Goal: Transaction & Acquisition: Purchase product/service

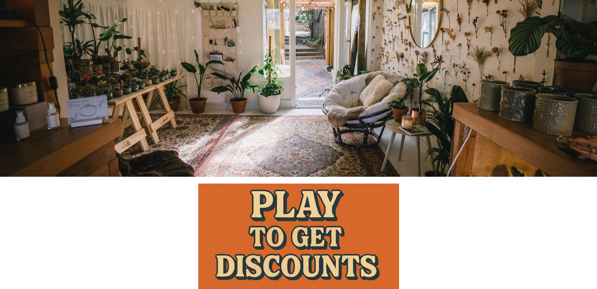
scroll to position [441, 0]
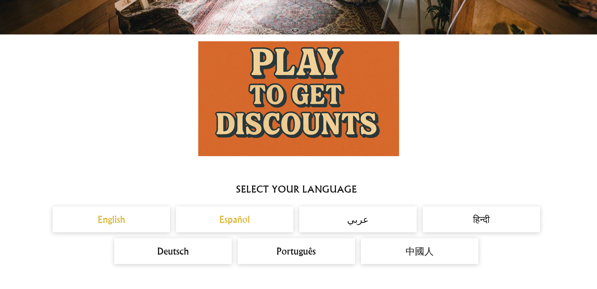
click at [239, 218] on h2 "Español" at bounding box center [235, 219] width 106 height 14
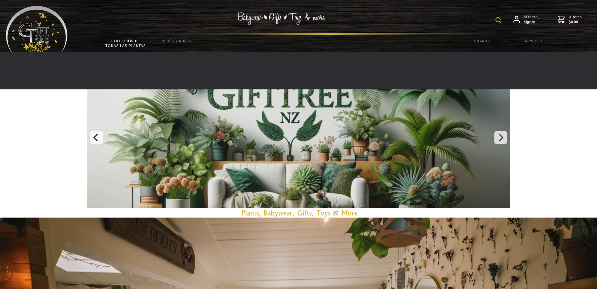
click at [125, 41] on link "Colección de todas las plantas" at bounding box center [125, 43] width 51 height 17
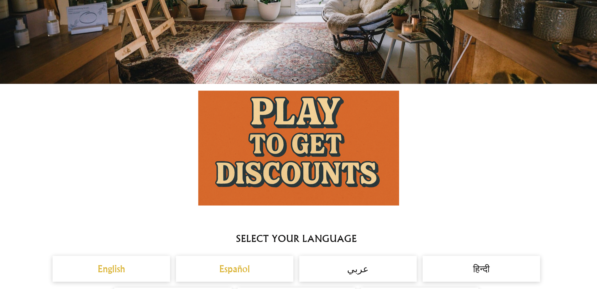
scroll to position [411, 0]
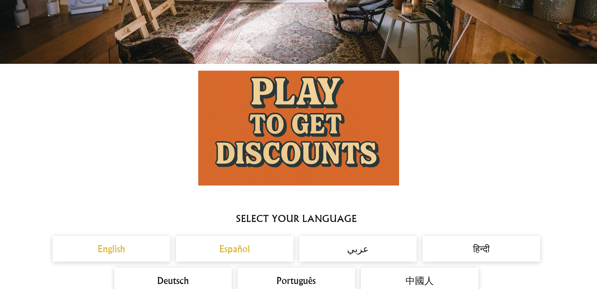
click at [121, 244] on h2 "English" at bounding box center [111, 249] width 106 height 14
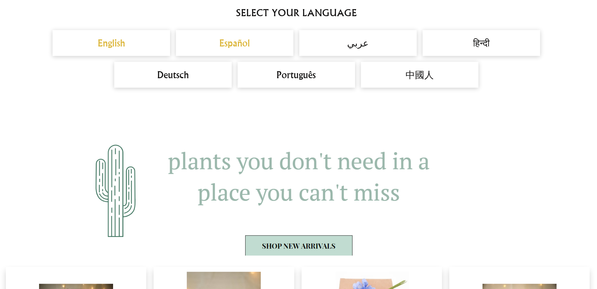
scroll to position [735, 0]
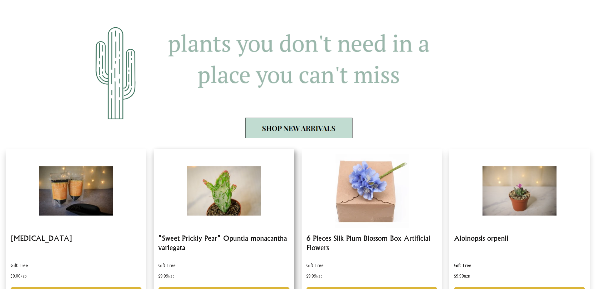
click at [250, 200] on link at bounding box center [224, 226] width 140 height 154
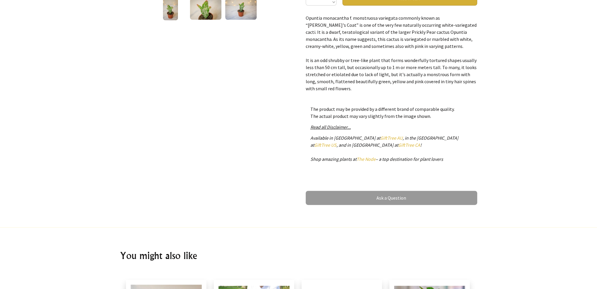
scroll to position [206, 0]
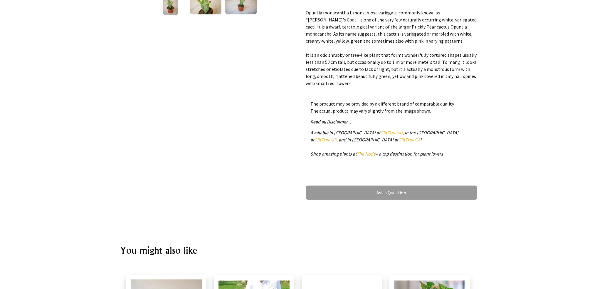
click at [337, 137] on link "GiftTree US" at bounding box center [325, 140] width 22 height 6
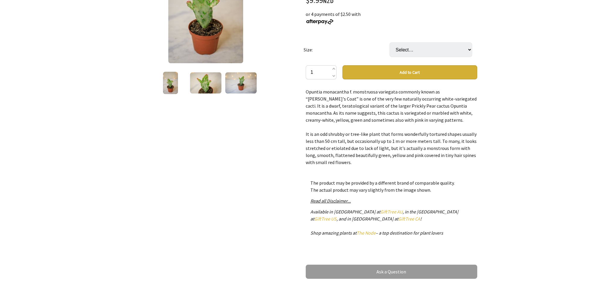
scroll to position [118, 0]
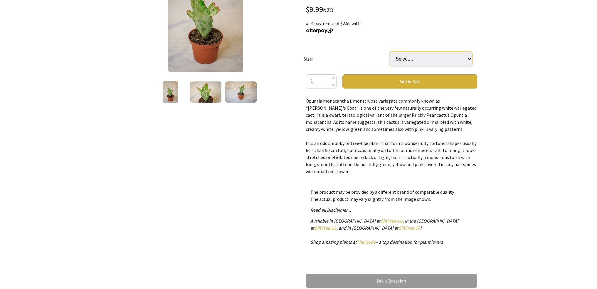
click at [471, 56] on select "Select… Small Medium (+ $20.00) Large (+ $40.00)" at bounding box center [431, 58] width 83 height 15
select select "Medium"
click at [390, 51] on select "Select… Small Medium (+ $20.00) Large (+ $40.00)" at bounding box center [431, 58] width 83 height 15
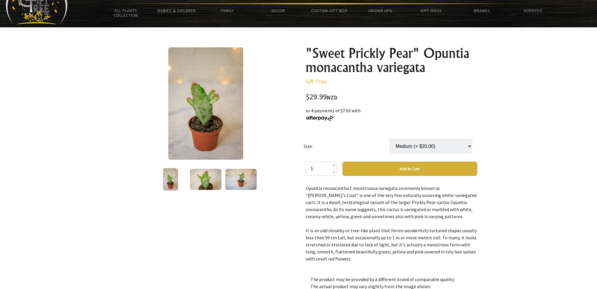
scroll to position [29, 0]
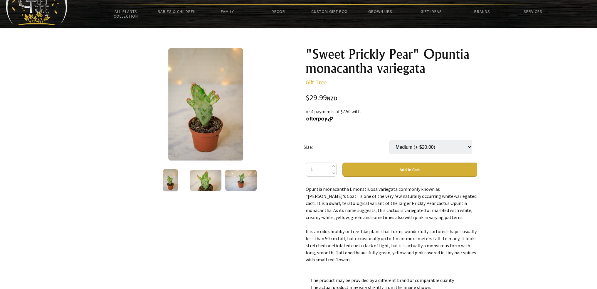
click at [408, 168] on button "Add to Cart" at bounding box center [410, 170] width 135 height 14
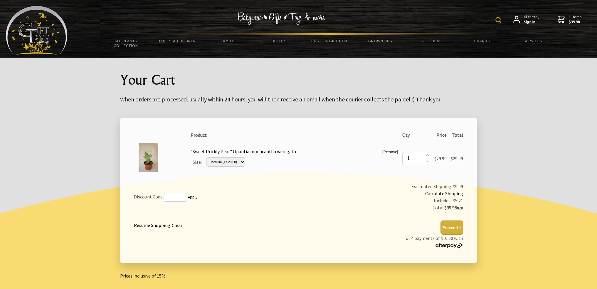
click at [456, 230] on button "Proceed >" at bounding box center [452, 227] width 23 height 14
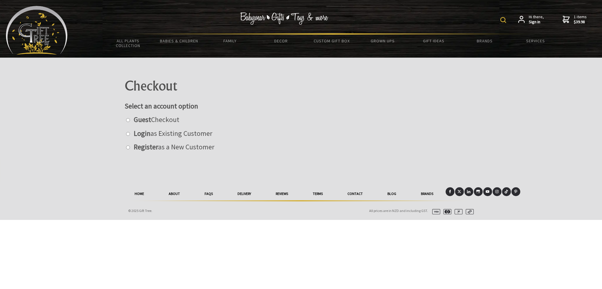
click at [129, 121] on input "radio" at bounding box center [128, 120] width 4 height 4
radio input "true"
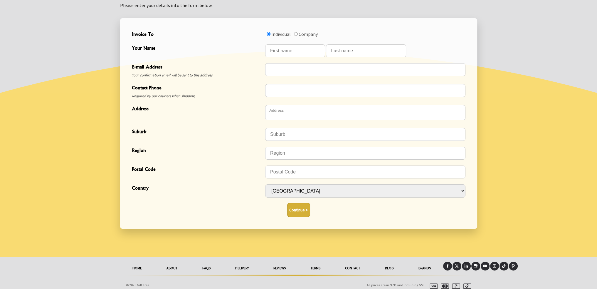
scroll to position [181, 0]
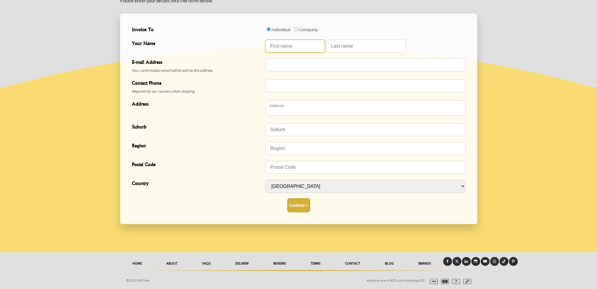
click at [284, 46] on input "Your Name" at bounding box center [295, 46] width 60 height 13
type input "bob"
click at [297, 207] on button "Continue >" at bounding box center [298, 205] width 23 height 14
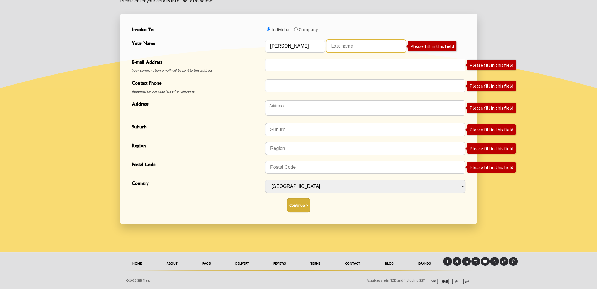
scroll to position [34, 0]
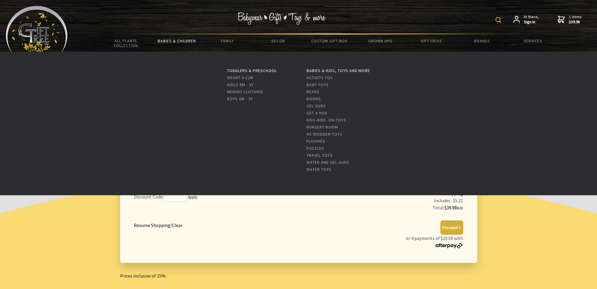
click at [181, 38] on link "Babies & Children" at bounding box center [176, 41] width 51 height 12
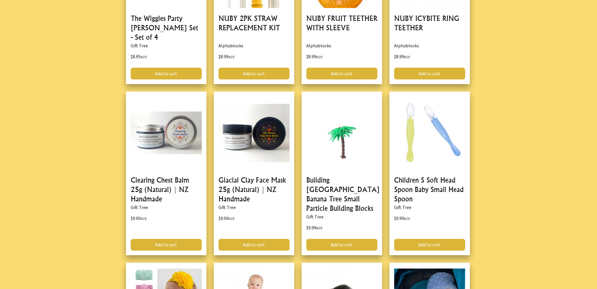
scroll to position [911, 0]
